Goal: Task Accomplishment & Management: Complete application form

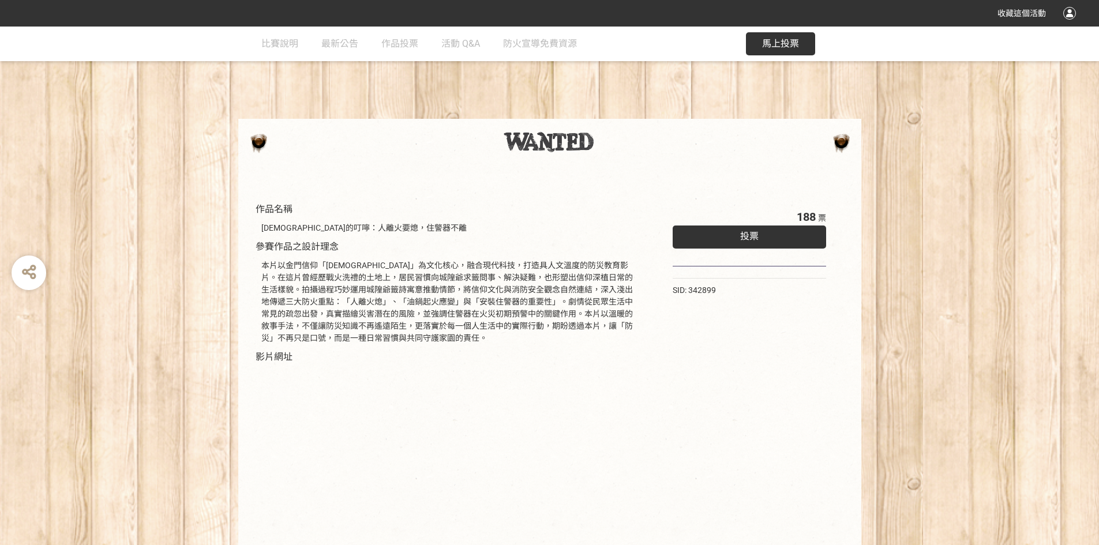
click at [540, 233] on div "投票" at bounding box center [750, 237] width 154 height 23
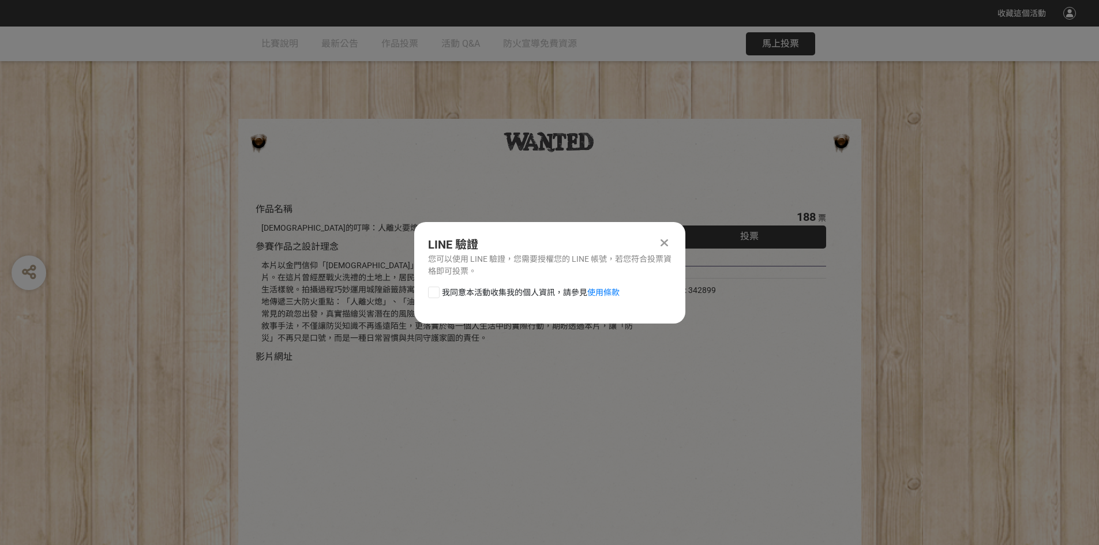
click at [487, 301] on div "我同意本活動收集我的個人資訊，請參見 使用條款" at bounding box center [549, 298] width 271 height 23
click at [487, 295] on span "我同意本活動收集我的個人資訊，請參見 使用條款" at bounding box center [531, 293] width 178 height 12
click at [436, 295] on input "我同意本活動收集我的個人資訊，請參見 使用條款" at bounding box center [433, 293] width 8 height 8
checkbox input "false"
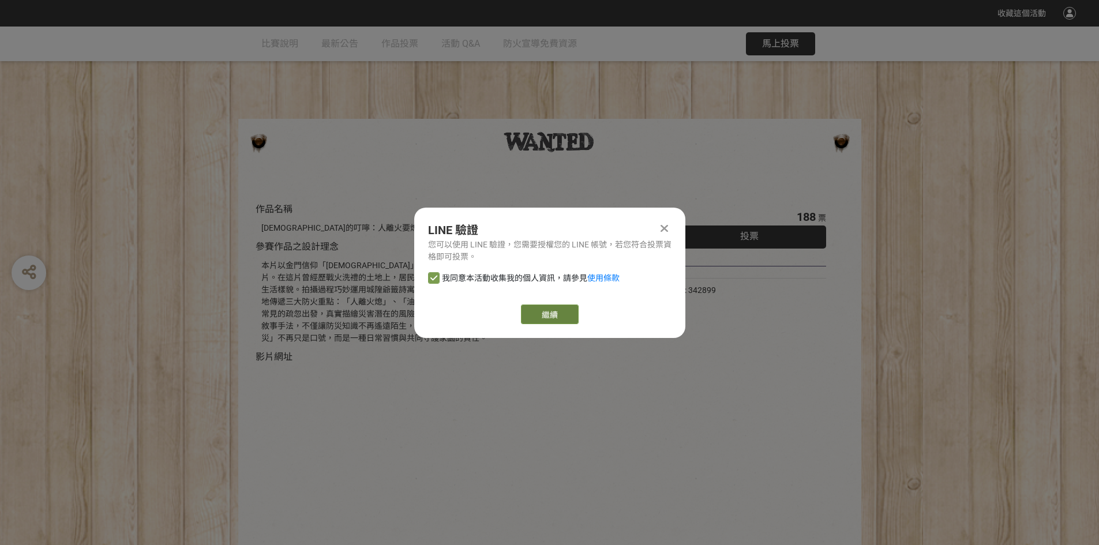
click at [540, 311] on link "繼續" at bounding box center [550, 315] width 58 height 20
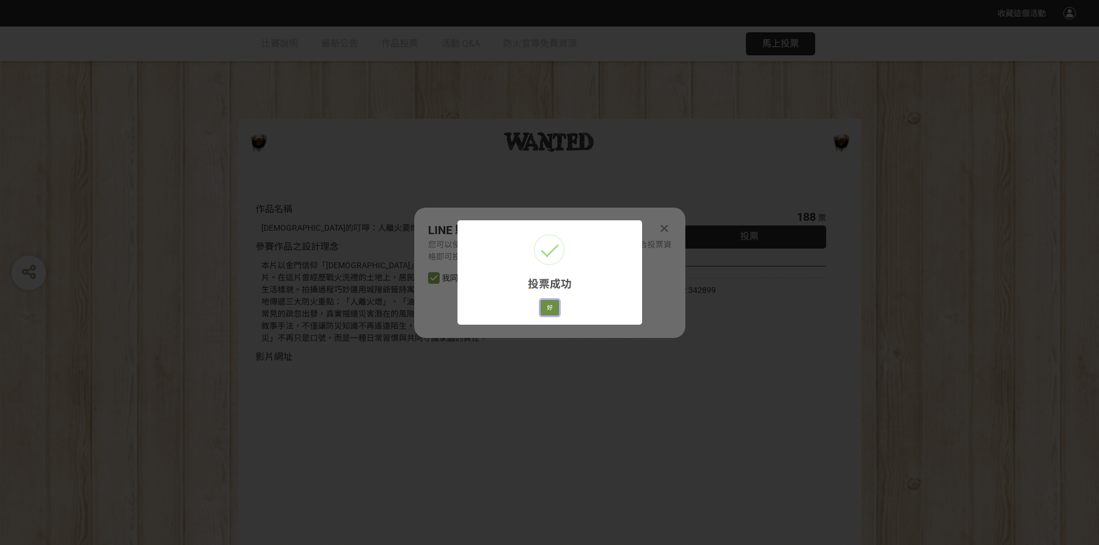
click at [540, 305] on button "好" at bounding box center [550, 308] width 18 height 16
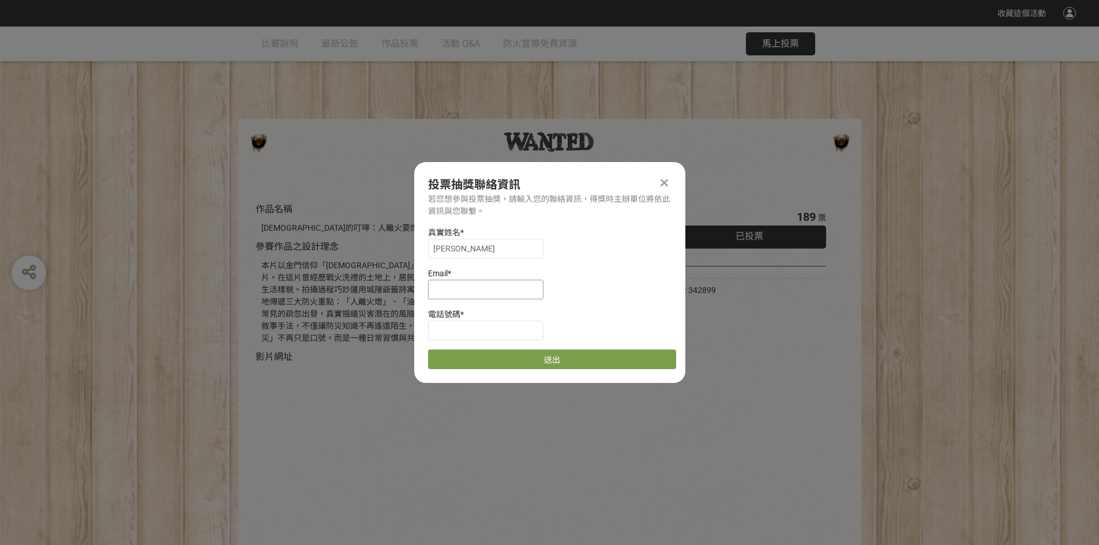
click at [484, 294] on input at bounding box center [485, 290] width 115 height 20
click at [488, 295] on input at bounding box center [485, 290] width 115 height 20
type input "ㄗ"
type input "[EMAIL_ADDRESS][DOMAIN_NAME]"
click at [481, 328] on input at bounding box center [485, 331] width 115 height 20
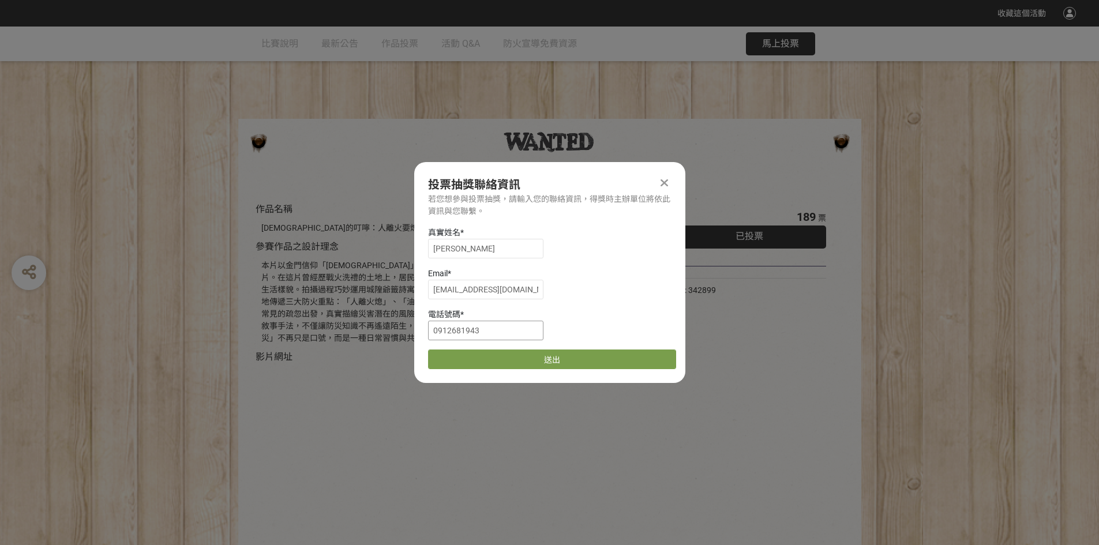
type input "0912681943"
click at [540, 271] on div "Email *" at bounding box center [552, 274] width 248 height 12
click at [540, 359] on button "送出" at bounding box center [552, 359] width 248 height 20
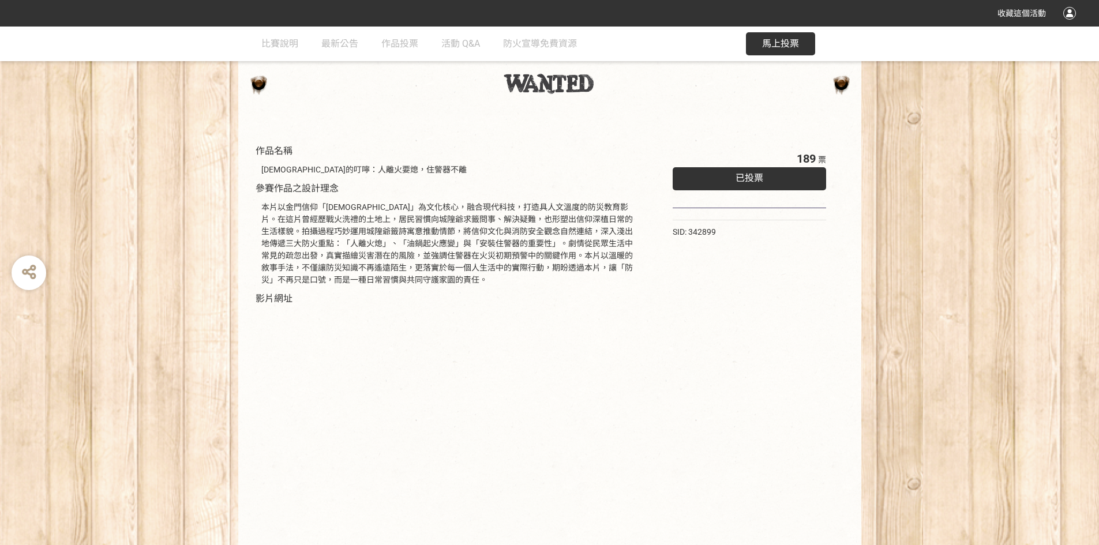
scroll to position [98, 0]
